Goal: Task Accomplishment & Management: Use online tool/utility

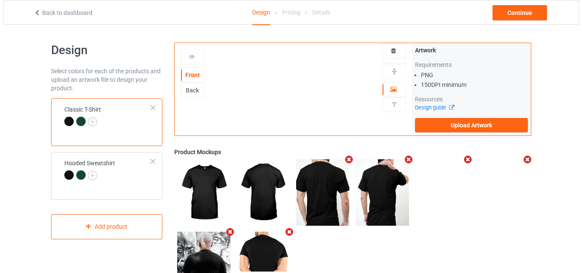
scroll to position [46, 0]
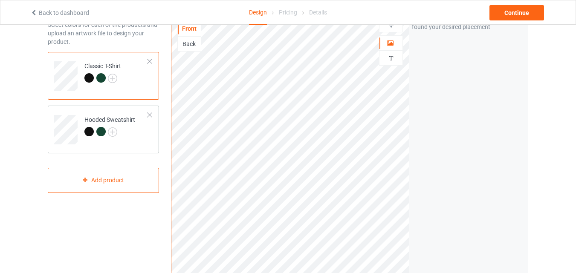
click at [147, 116] on div at bounding box center [150, 115] width 6 height 6
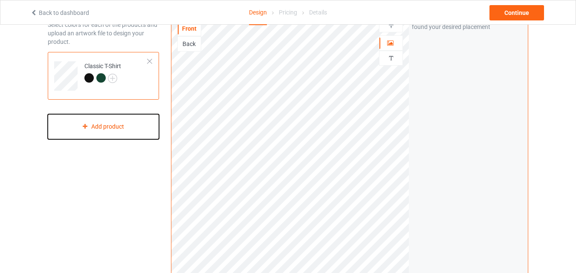
click at [90, 134] on div "Add product" at bounding box center [103, 126] width 111 height 25
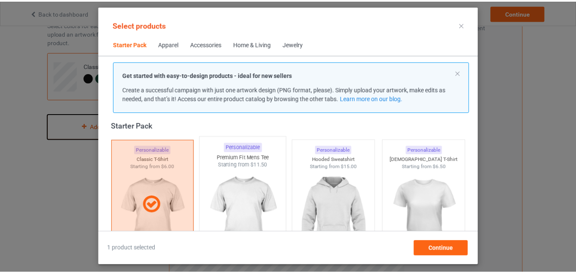
scroll to position [54, 0]
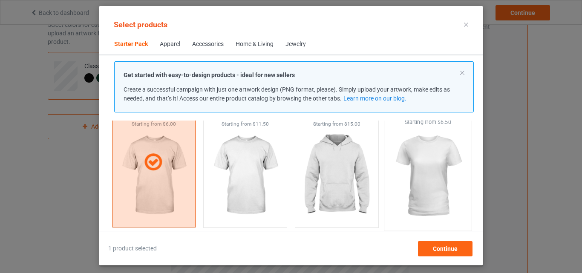
click at [428, 143] on img at bounding box center [428, 176] width 80 height 100
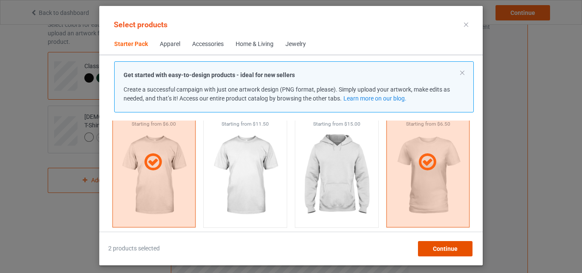
click at [450, 246] on span "Continue" at bounding box center [445, 248] width 25 height 7
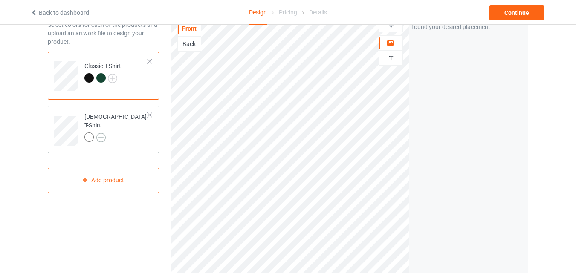
click at [102, 133] on img at bounding box center [100, 137] width 9 height 9
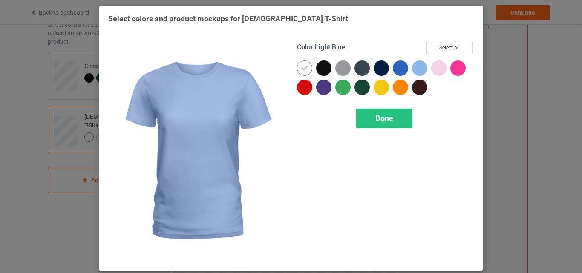
click at [421, 68] on div at bounding box center [419, 68] width 15 height 15
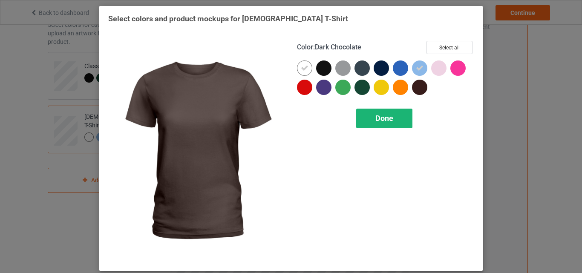
click at [371, 120] on div "Done" at bounding box center [384, 119] width 56 height 20
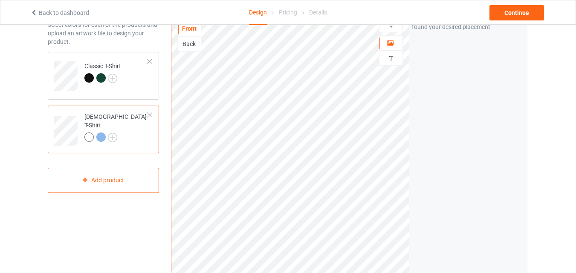
click at [92, 133] on div at bounding box center [90, 139] width 12 height 12
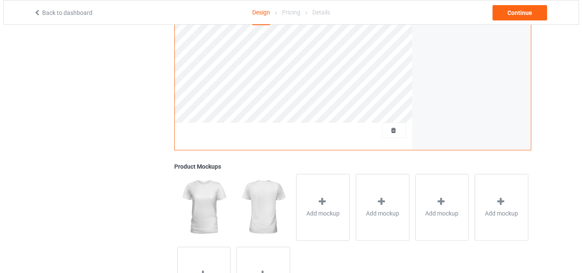
scroll to position [260, 0]
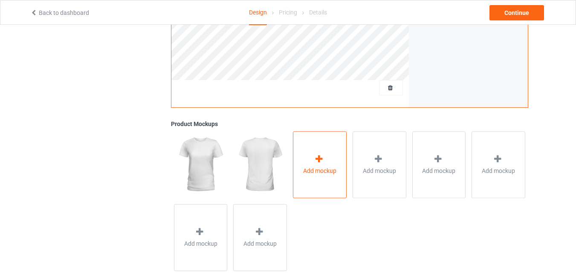
click at [313, 155] on div "Add mockup" at bounding box center [320, 164] width 54 height 67
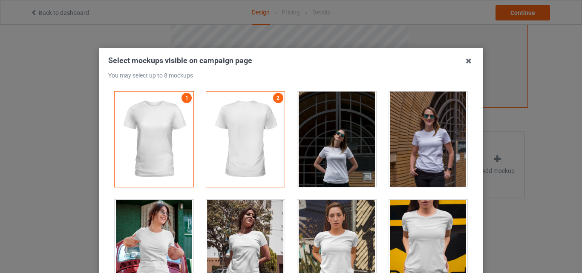
click at [323, 153] on div at bounding box center [336, 139] width 79 height 95
click at [398, 139] on div at bounding box center [428, 139] width 79 height 95
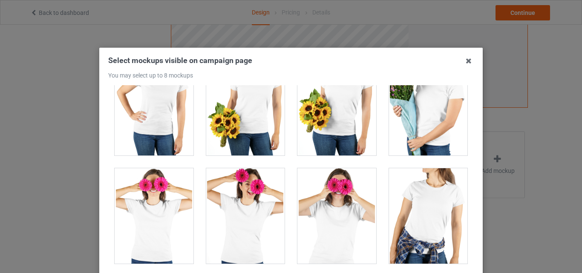
scroll to position [2131, 0]
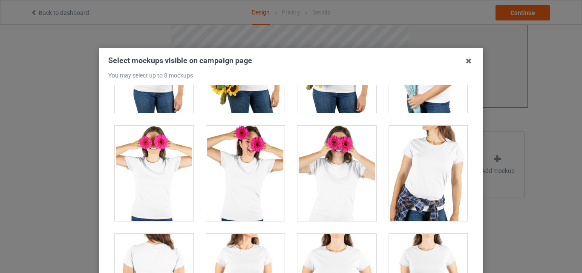
click at [235, 173] on div at bounding box center [245, 173] width 79 height 95
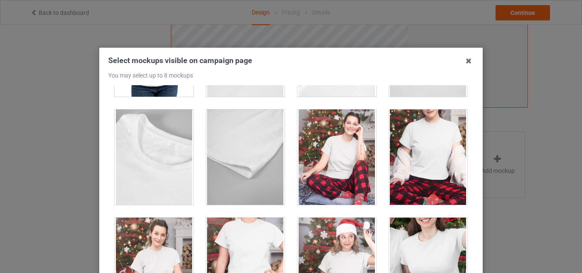
scroll to position [2557, 0]
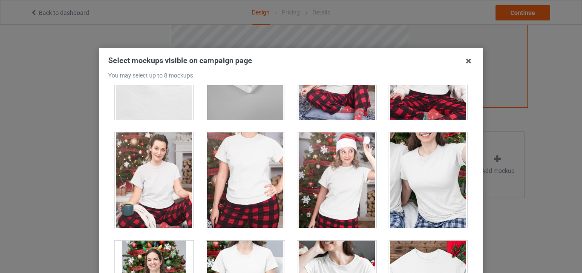
click at [343, 188] on div at bounding box center [336, 180] width 79 height 95
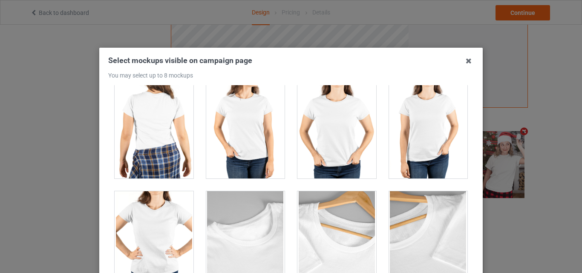
scroll to position [2239, 0]
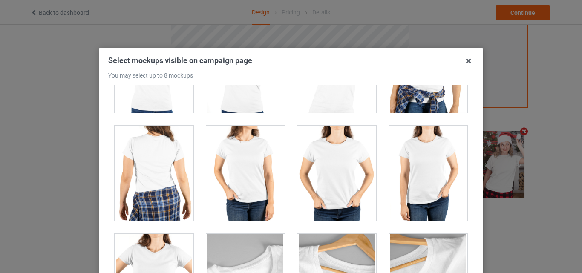
click at [332, 187] on div at bounding box center [336, 173] width 79 height 95
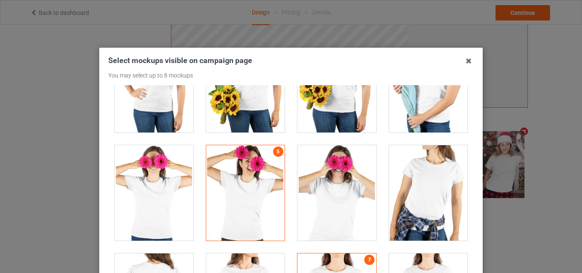
scroll to position [2026, 0]
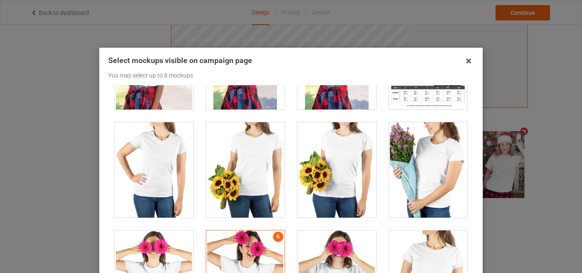
click at [176, 164] on div at bounding box center [154, 169] width 79 height 95
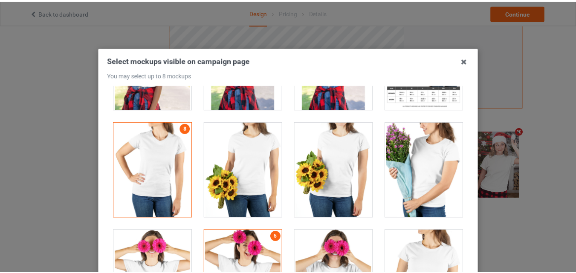
scroll to position [117, 0]
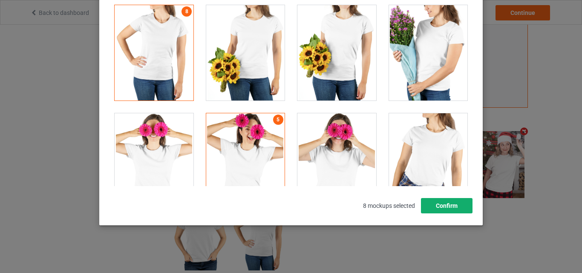
click at [445, 204] on button "Confirm" at bounding box center [447, 205] width 52 height 15
